Goal: Task Accomplishment & Management: Manage account settings

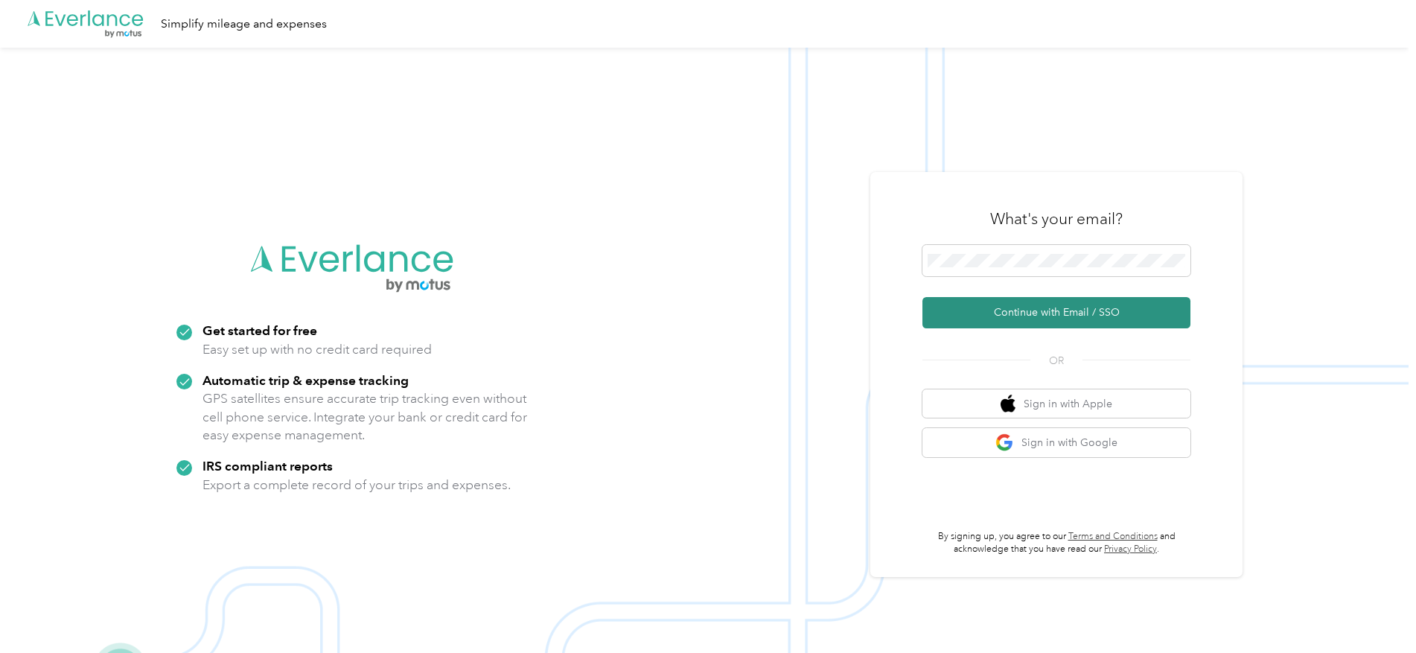
click at [1089, 305] on button "Continue with Email / SSO" at bounding box center [1057, 312] width 268 height 31
click at [923, 297] on button "Continue with Email / SSO" at bounding box center [1057, 312] width 268 height 31
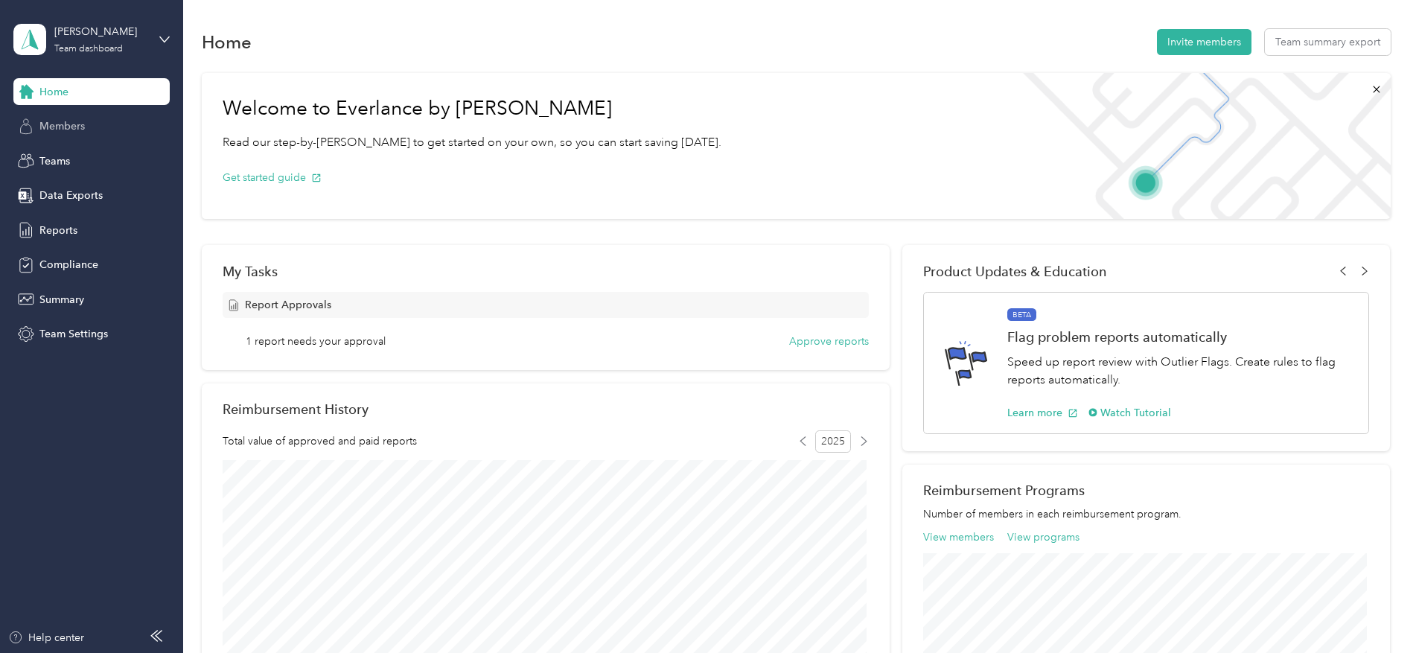
click at [67, 127] on span "Members" at bounding box center [61, 126] width 45 height 16
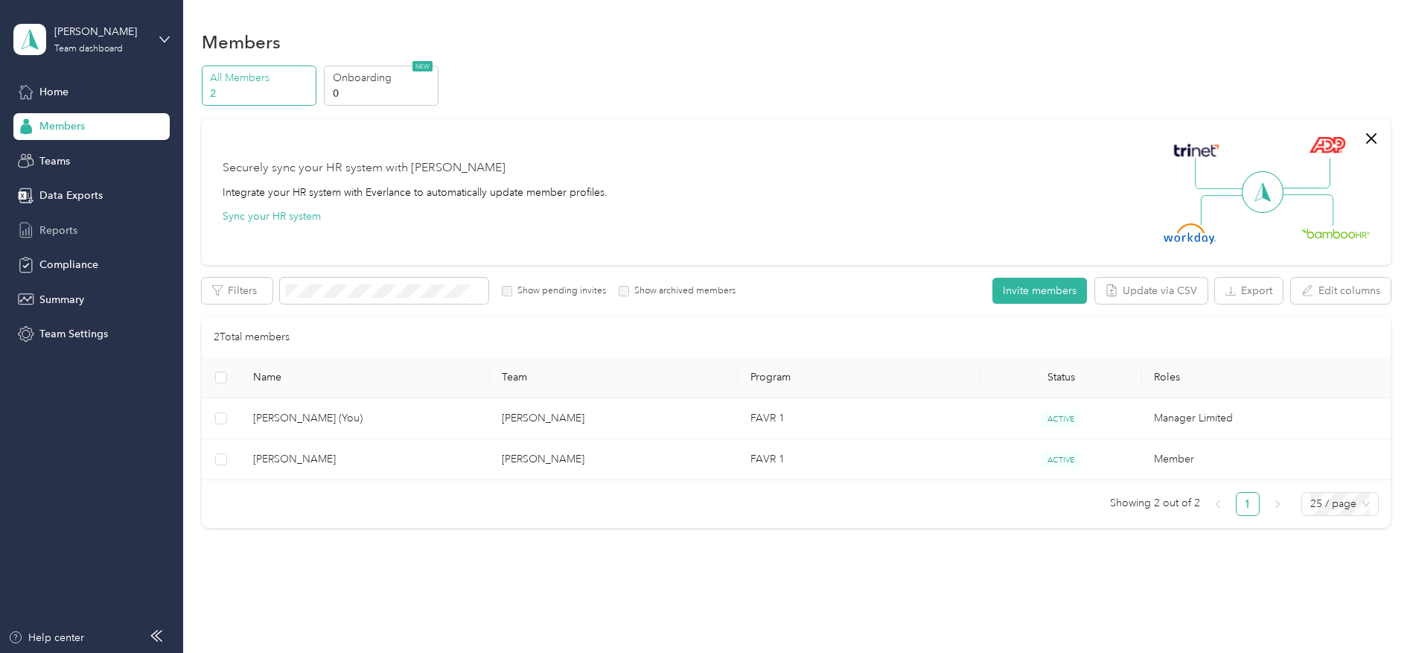
click at [61, 229] on span "Reports" at bounding box center [58, 231] width 38 height 16
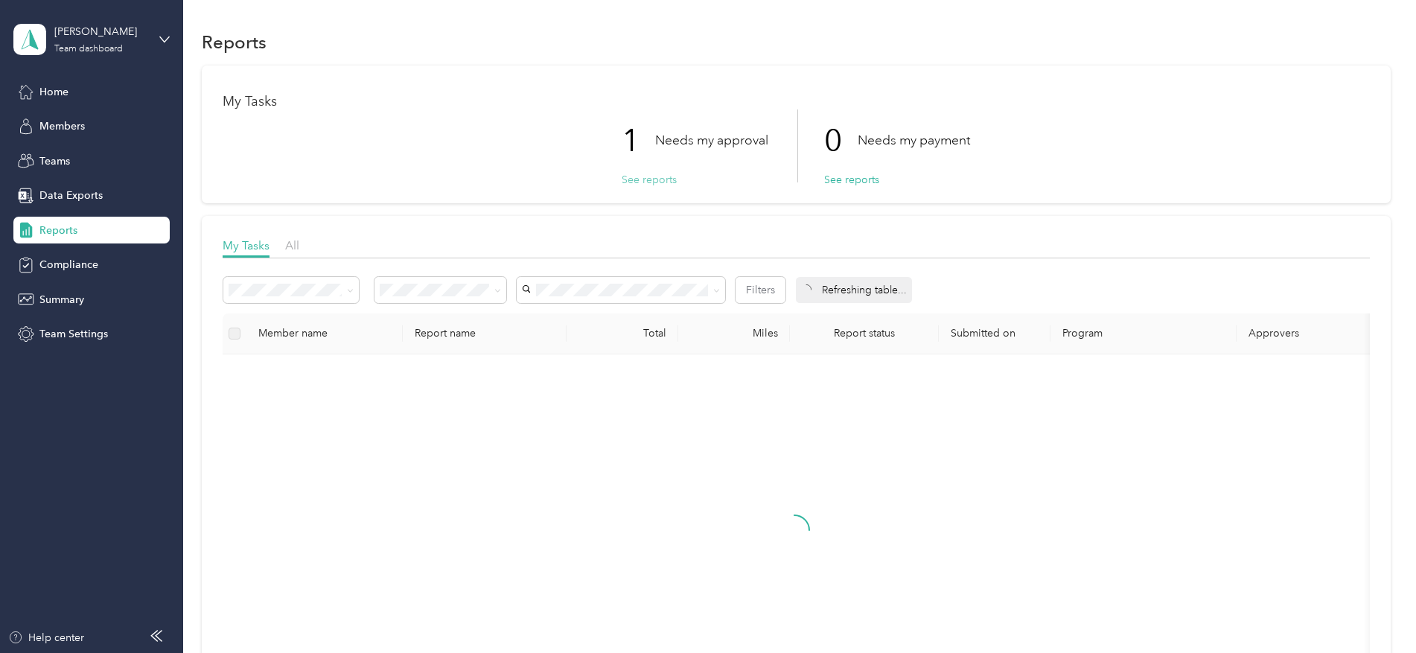
click at [641, 179] on button "See reports" at bounding box center [649, 180] width 55 height 16
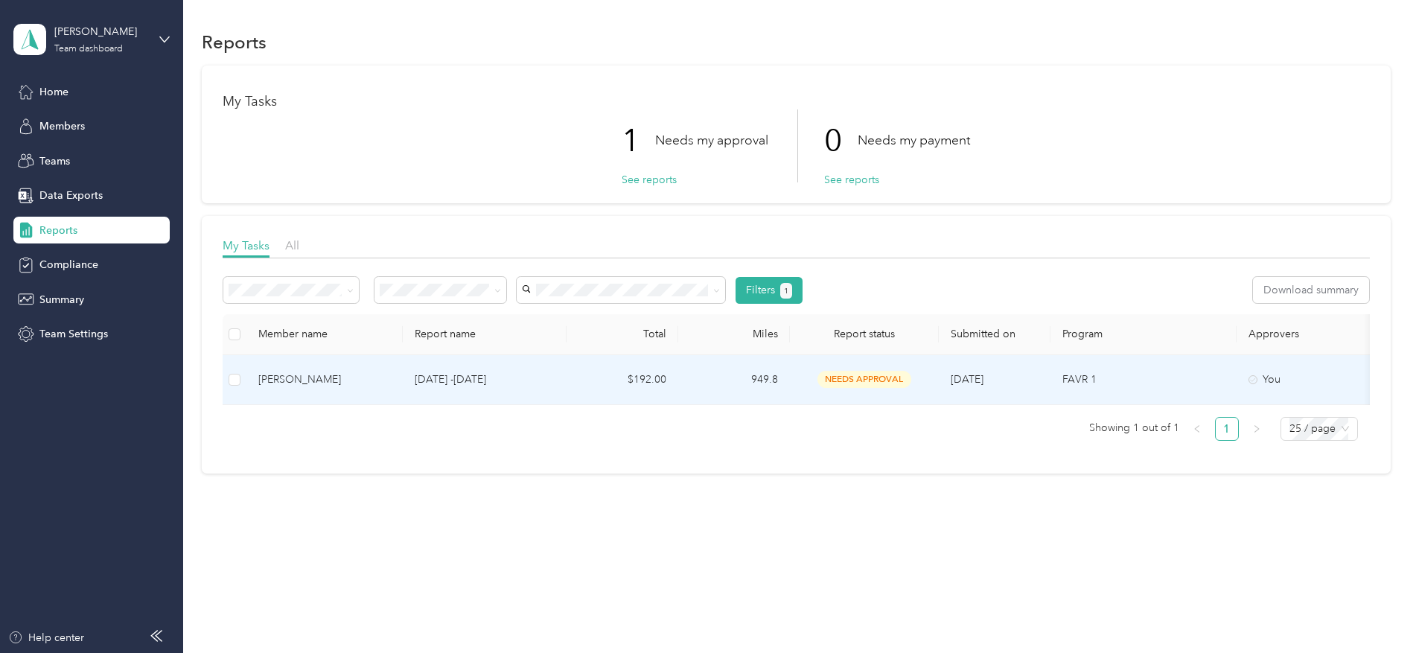
click at [652, 377] on td "$192.00" at bounding box center [623, 380] width 112 height 50
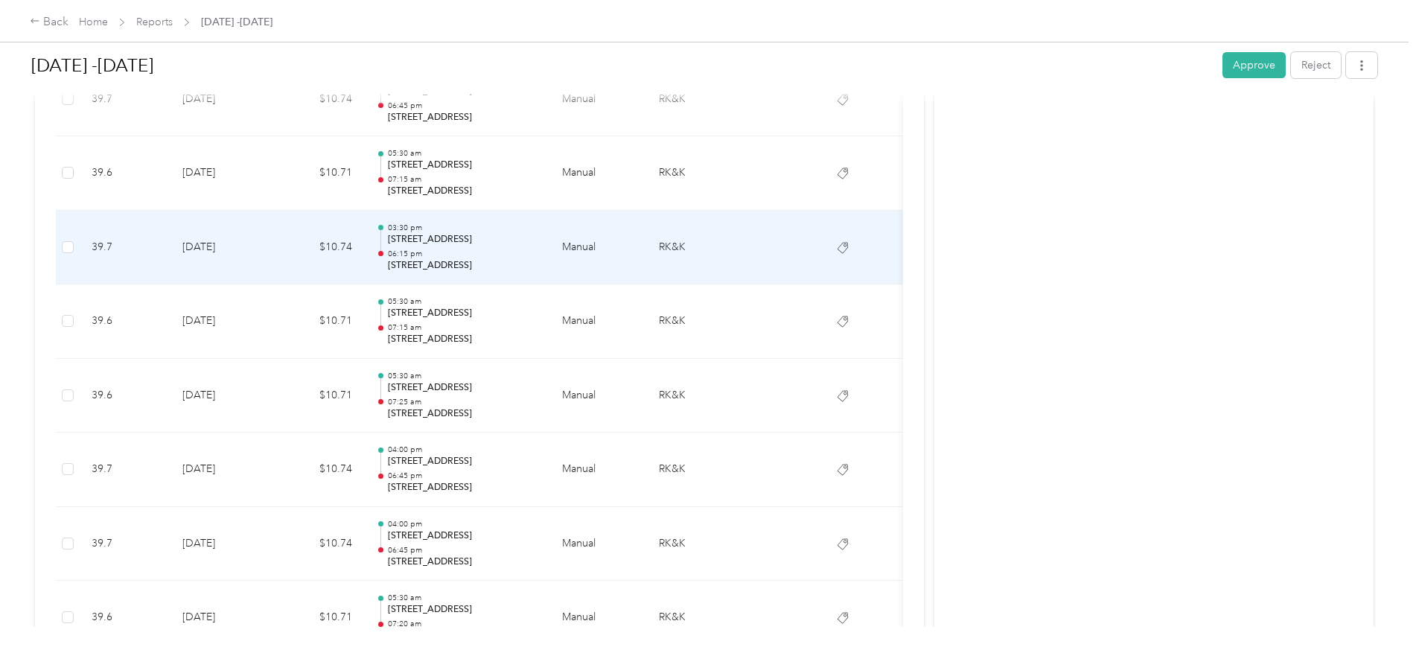
scroll to position [521, 0]
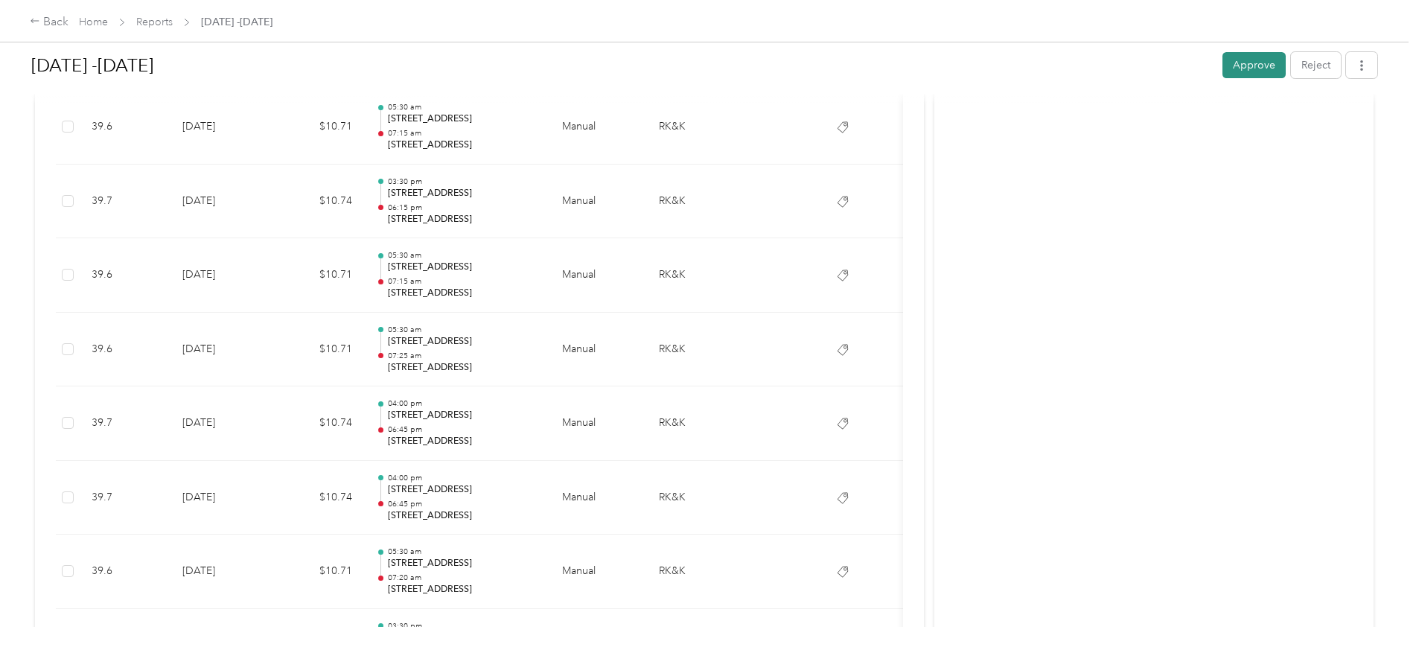
click at [1243, 60] on button "Approve" at bounding box center [1254, 65] width 63 height 26
